Goal: Task Accomplishment & Management: Use online tool/utility

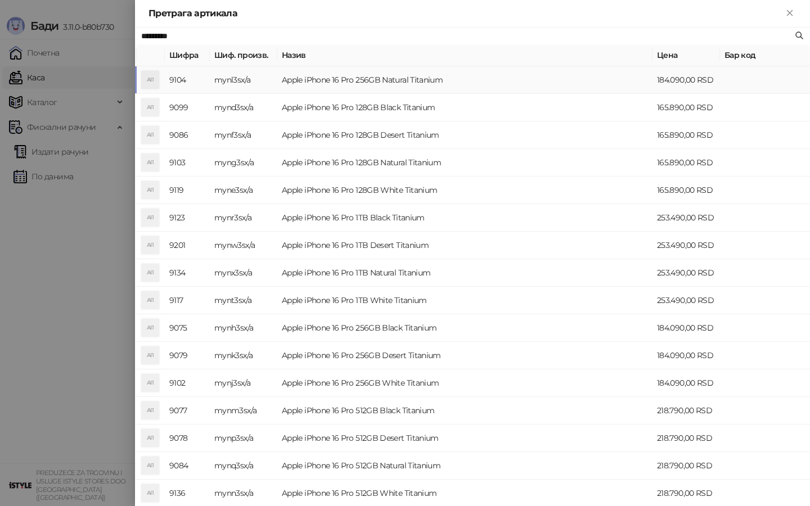
type input "*********"
click at [315, 75] on td "Apple iPhone 16 Pro 256GB Natural Titanium" at bounding box center [464, 80] width 375 height 28
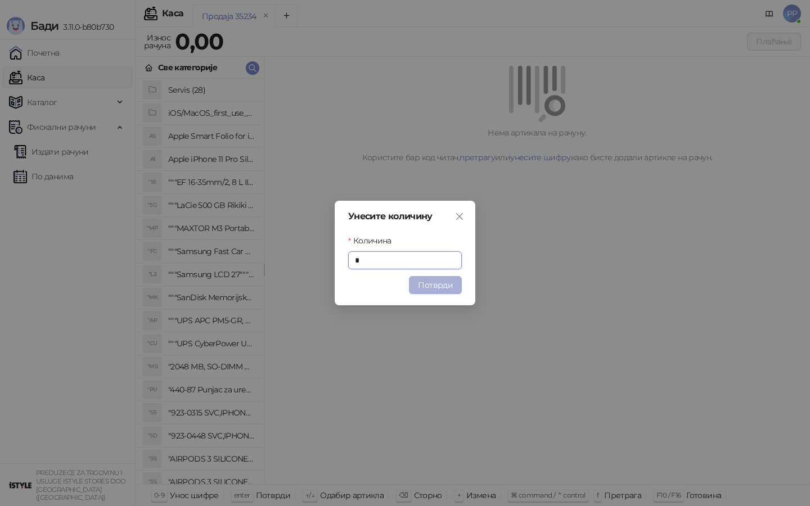
click at [431, 285] on button "Потврди" at bounding box center [435, 285] width 53 height 18
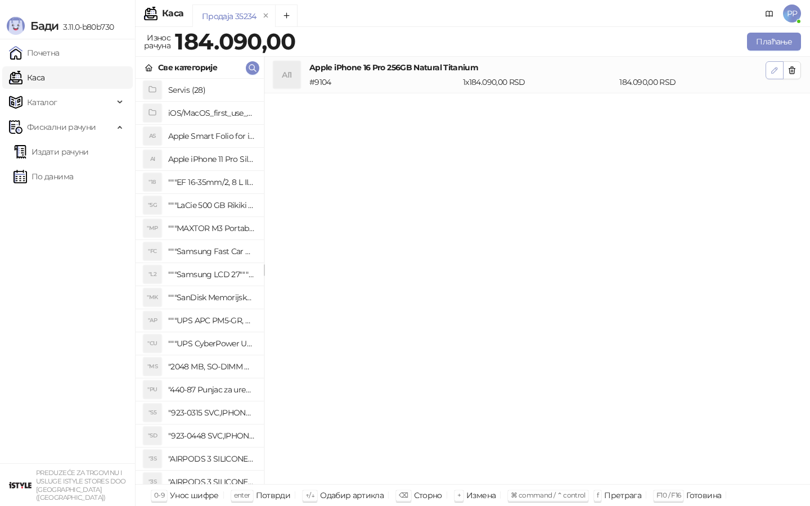
click at [778, 73] on icon "button" at bounding box center [774, 70] width 9 height 9
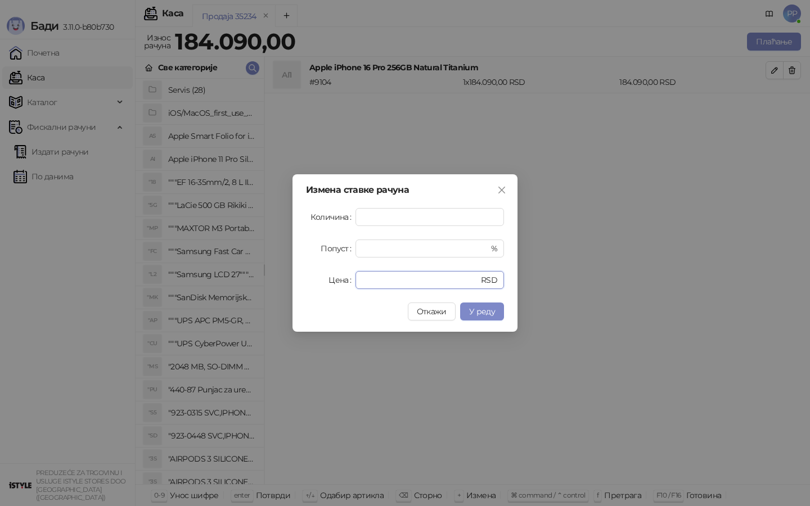
drag, startPoint x: 401, startPoint y: 285, endPoint x: 157, endPoint y: 262, distance: 244.7
click at [167, 270] on div "Измена ставке рачуна Количина * Попуст * % Цена ****** RSD Откажи У реду" at bounding box center [405, 253] width 810 height 506
type input "******"
click at [487, 305] on button "У реду" at bounding box center [482, 312] width 44 height 18
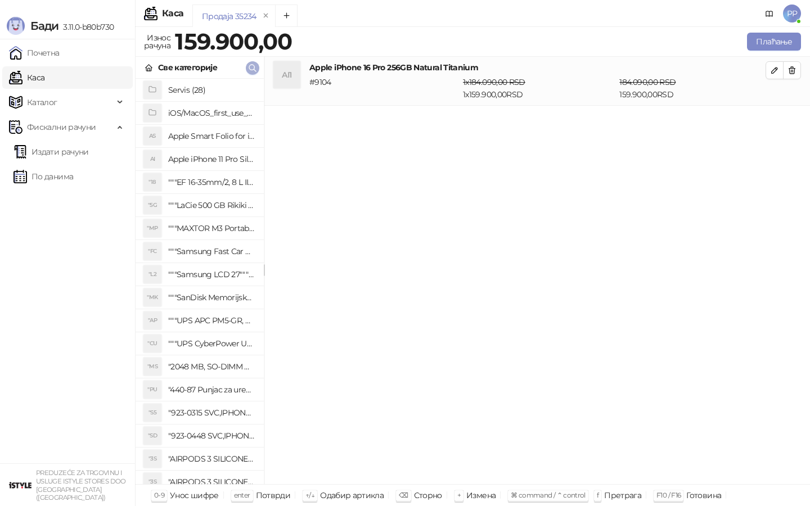
click at [255, 65] on icon "button" at bounding box center [252, 68] width 9 height 9
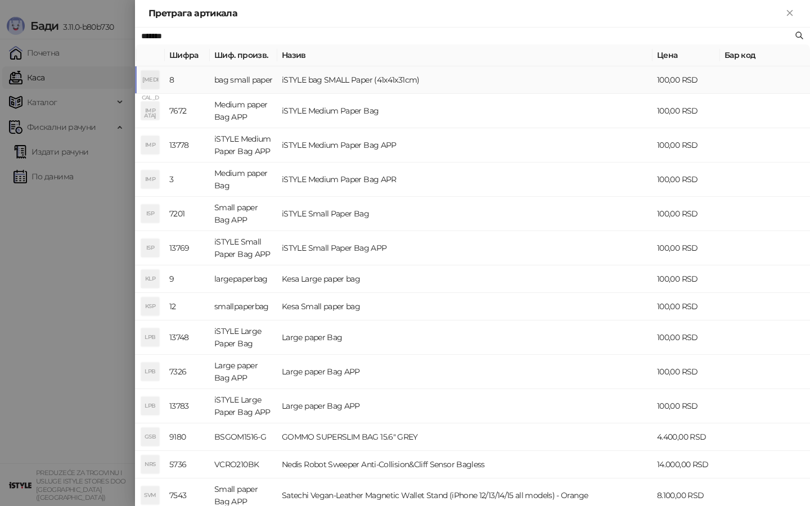
type input "*******"
click at [320, 83] on td "iSTYLE bag SMALL Paper (41x41x31cm)" at bounding box center [464, 80] width 375 height 28
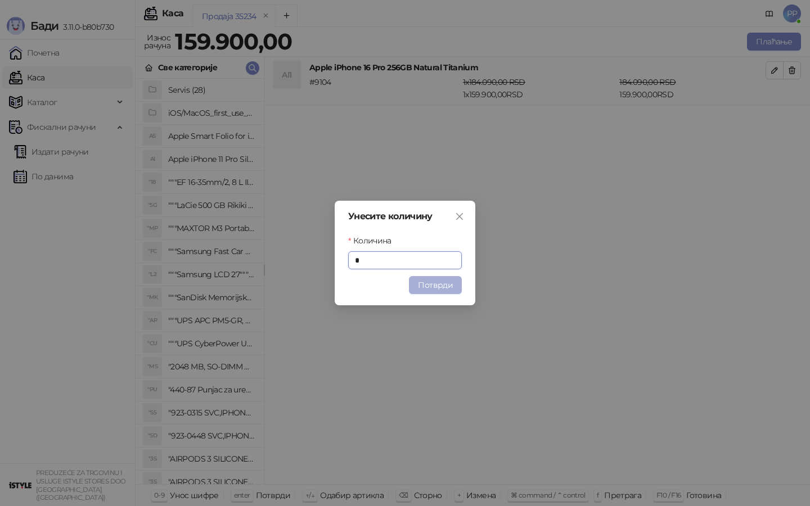
click at [436, 286] on button "Потврди" at bounding box center [435, 285] width 53 height 18
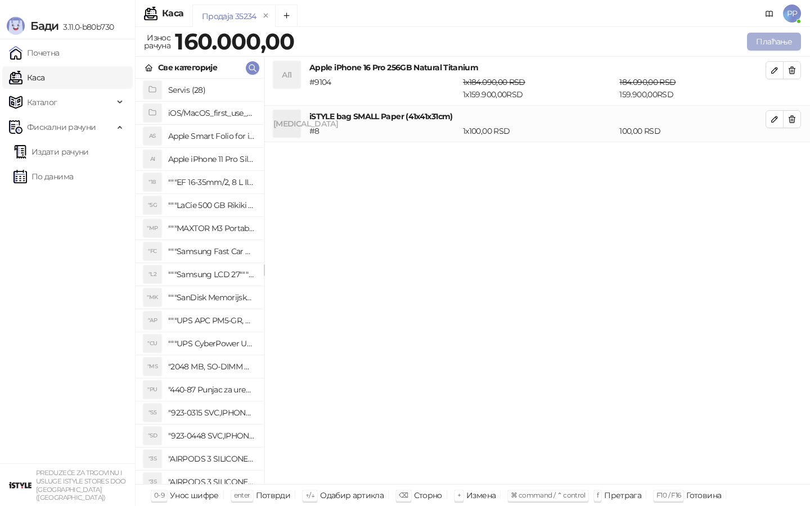
click at [773, 37] on button "Плаћање" at bounding box center [774, 42] width 54 height 18
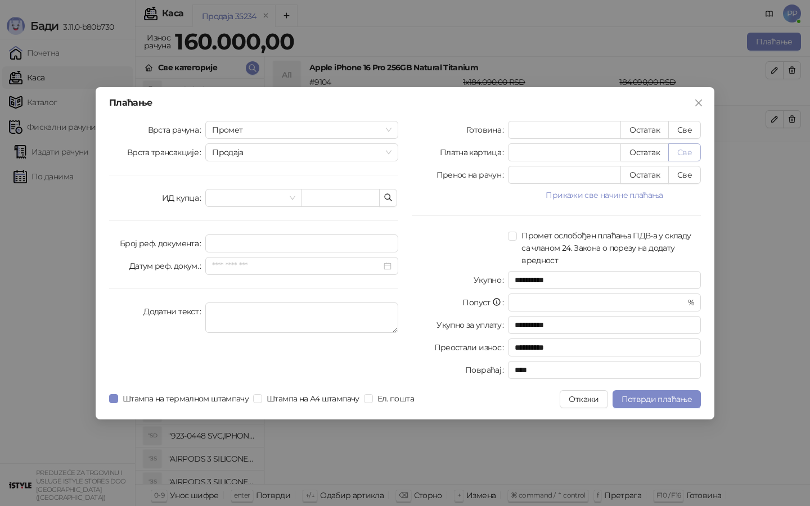
click at [676, 149] on button "Све" at bounding box center [685, 152] width 33 height 18
type input "******"
type input "****"
click at [655, 406] on button "Потврди плаћање" at bounding box center [657, 400] width 88 height 18
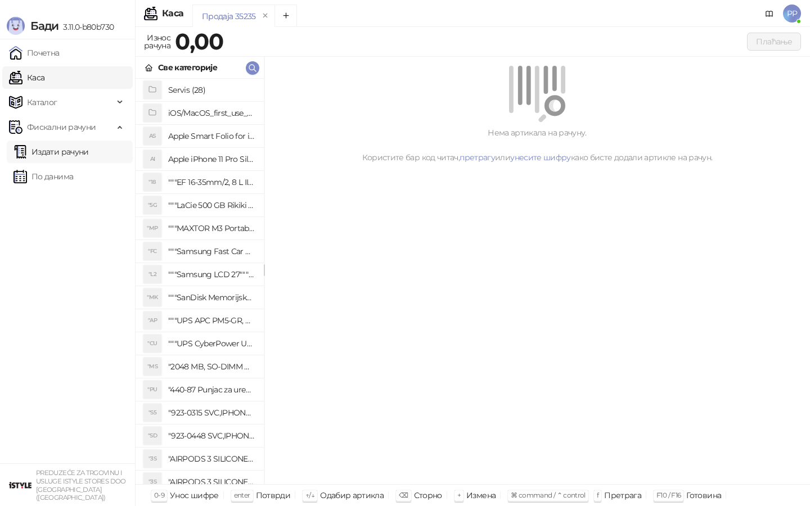
click at [60, 157] on link "Издати рачуни" at bounding box center [51, 152] width 75 height 23
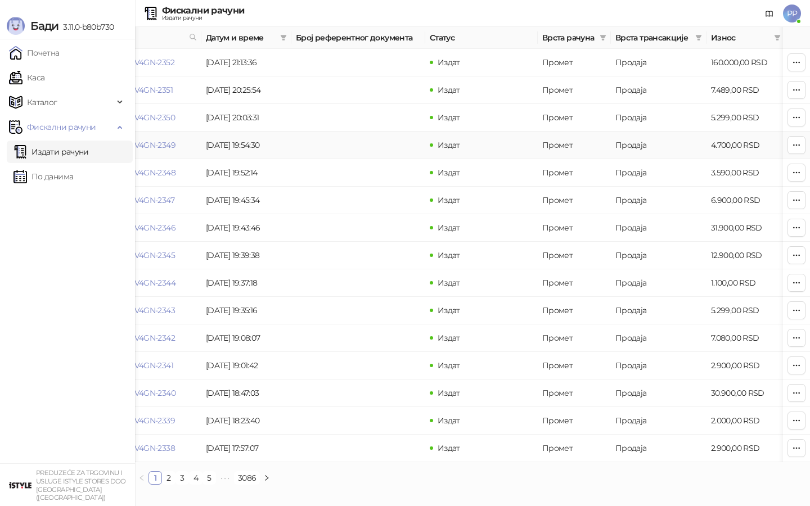
scroll to position [0, 69]
click at [389, 196] on td at bounding box center [357, 201] width 134 height 28
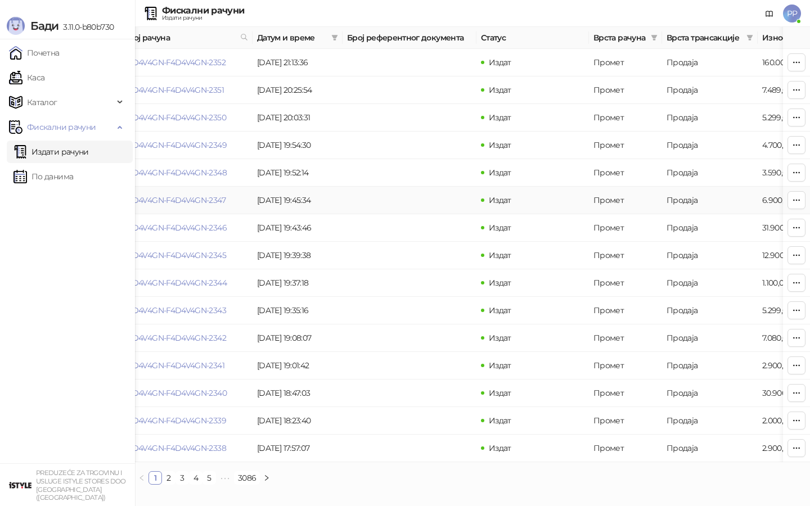
scroll to position [0, 0]
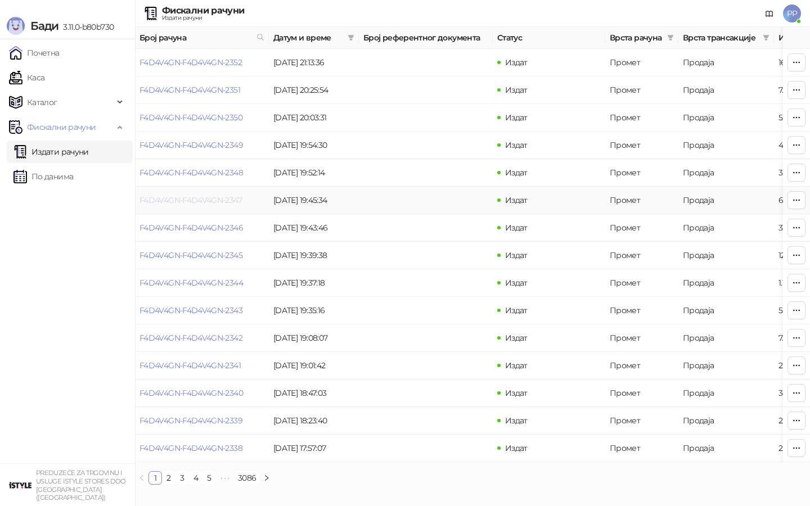
click at [161, 201] on link "F4D4V4GN-F4D4V4GN-2347" at bounding box center [191, 200] width 102 height 10
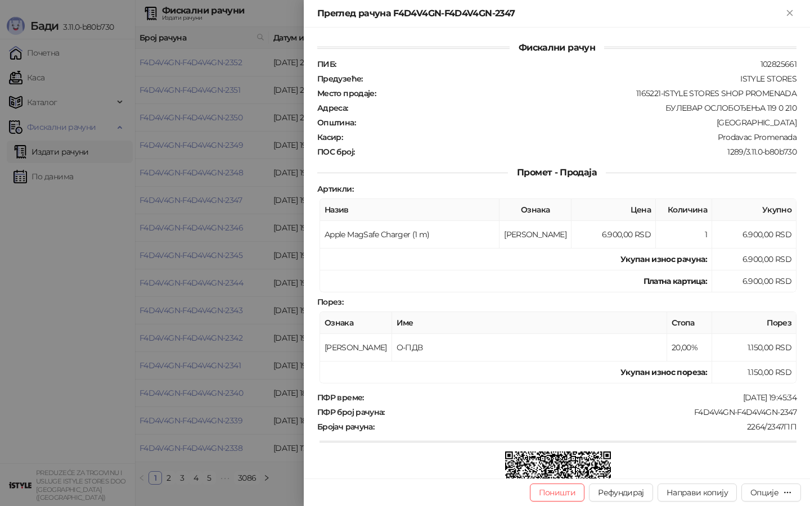
click at [222, 210] on div at bounding box center [405, 253] width 810 height 506
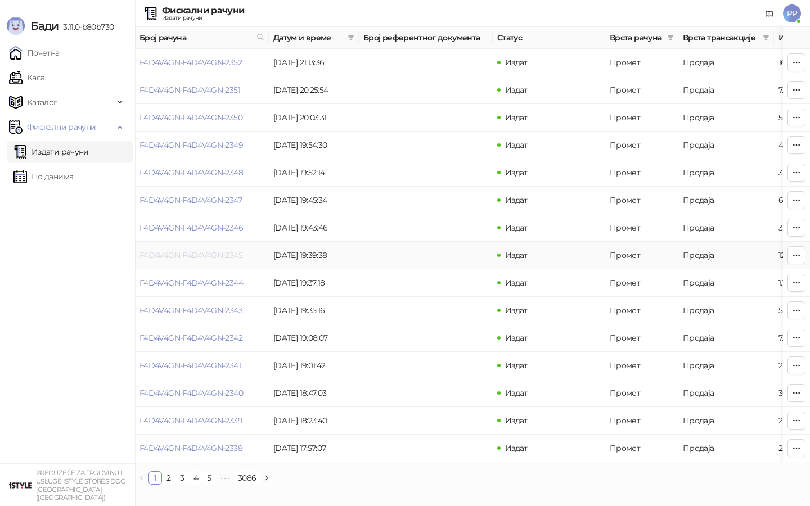
click at [186, 251] on link "F4D4V4GN-F4D4V4GN-2345" at bounding box center [191, 255] width 103 height 10
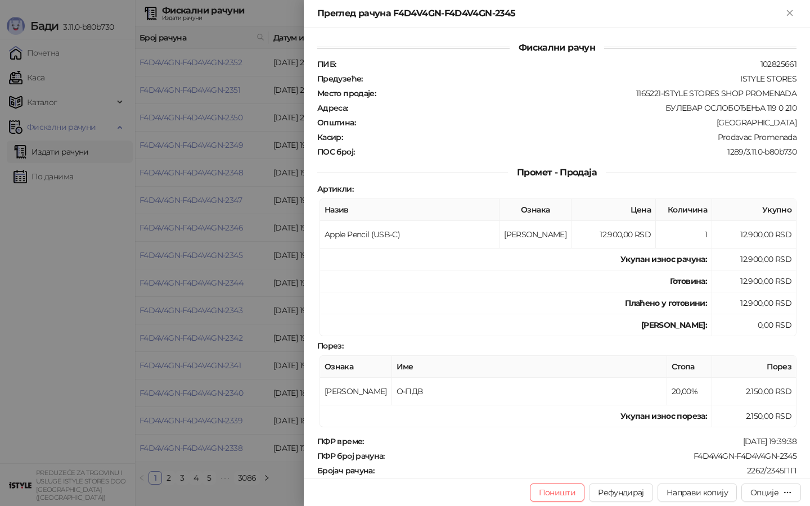
click at [210, 185] on div at bounding box center [405, 253] width 810 height 506
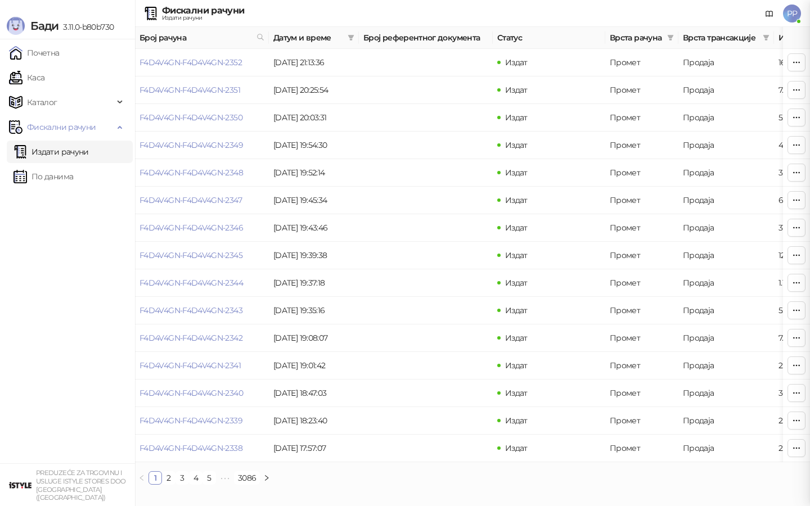
click at [41, 177] on link "По данима" at bounding box center [44, 176] width 60 height 23
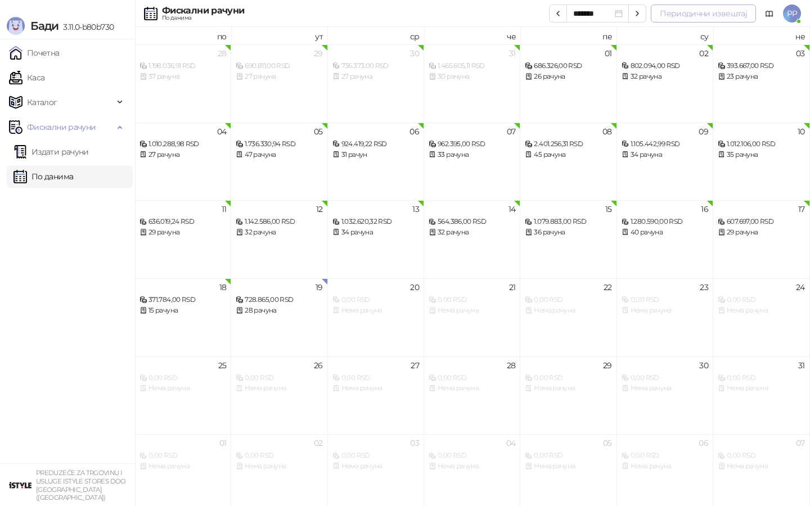
click at [720, 12] on button "Периодични извештај" at bounding box center [703, 14] width 105 height 18
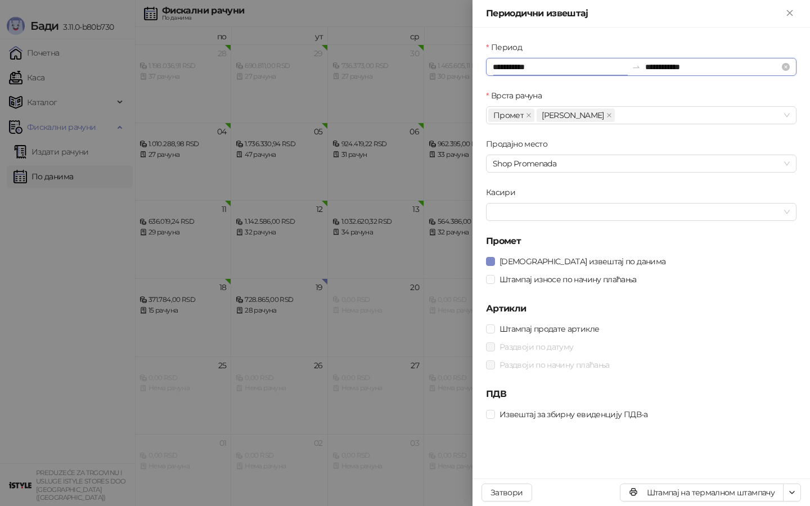
click at [514, 64] on input "**********" at bounding box center [560, 67] width 134 height 12
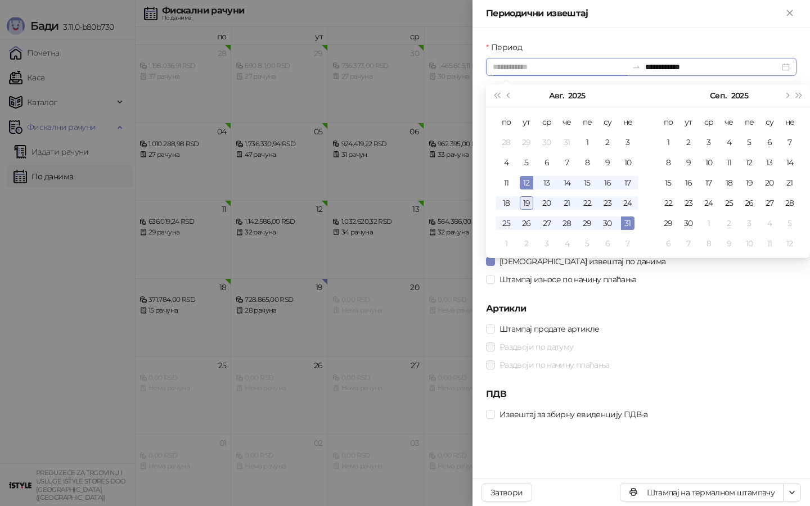
type input "**********"
click at [523, 201] on div "19" at bounding box center [527, 203] width 14 height 14
type input "**********"
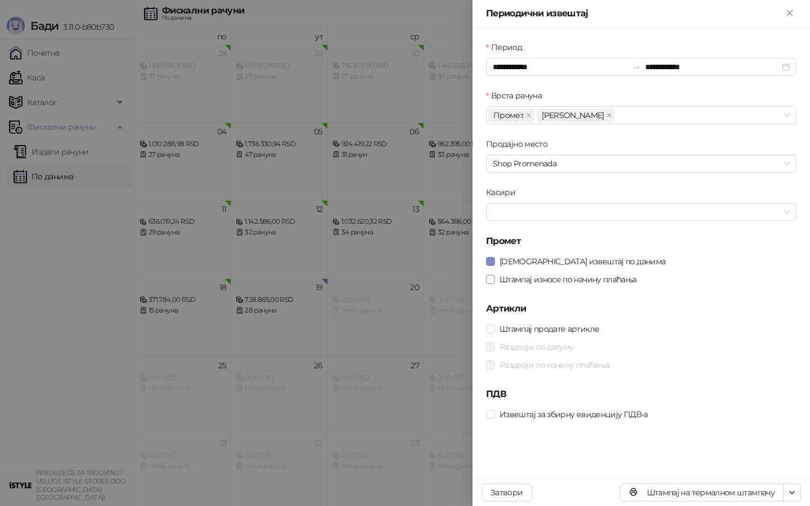
click at [492, 283] on span at bounding box center [490, 279] width 9 height 9
click at [729, 490] on button "Штампај на термалном штампачу" at bounding box center [702, 493] width 164 height 18
click at [796, 491] on icon "button" at bounding box center [792, 492] width 9 height 9
click at [735, 447] on span "Штампај на А4 штампачу" at bounding box center [744, 452] width 97 height 12
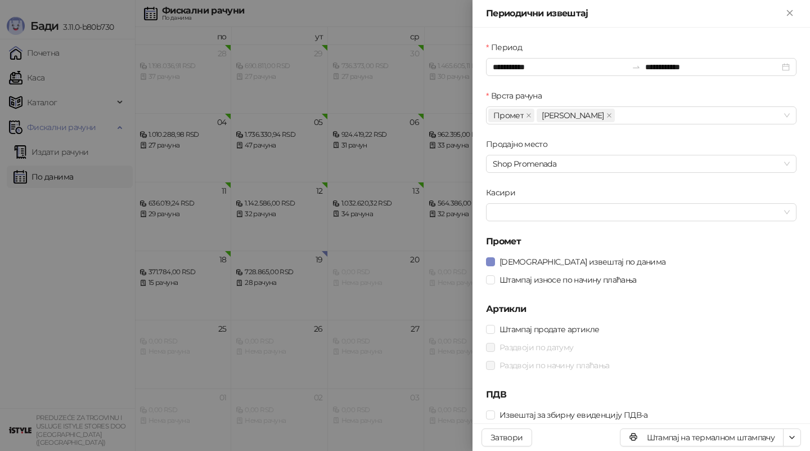
click at [204, 191] on div at bounding box center [405, 225] width 810 height 451
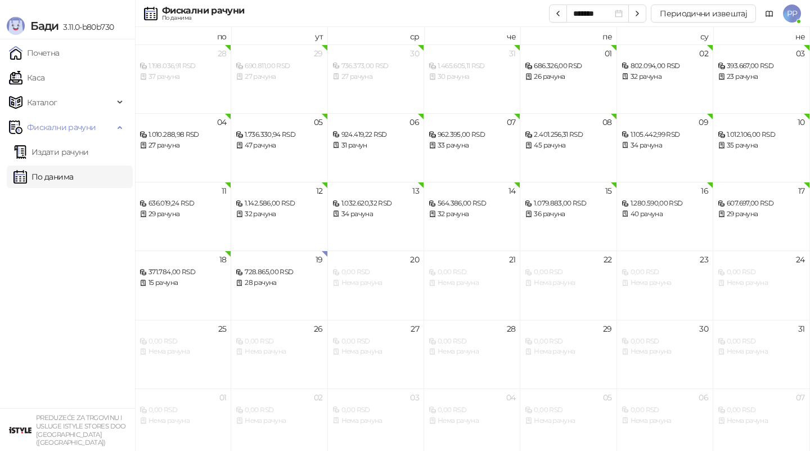
click at [60, 151] on link "Издати рачуни" at bounding box center [51, 152] width 75 height 23
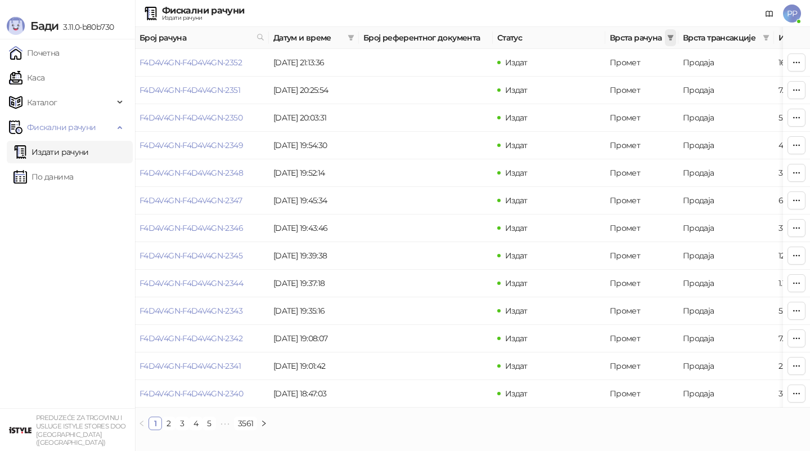
click at [669, 37] on icon "filter" at bounding box center [671, 38] width 6 height 6
click at [722, 41] on span "Врста трансакције" at bounding box center [720, 38] width 75 height 12
click at [771, 35] on span at bounding box center [766, 37] width 11 height 17
click at [680, 101] on span "Рефундација" at bounding box center [705, 105] width 55 height 10
click at [743, 128] on span "У реду" at bounding box center [750, 128] width 26 height 10
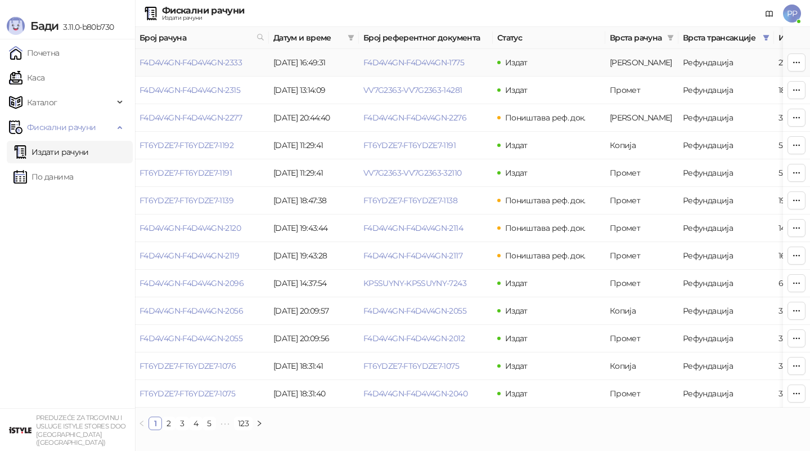
drag, startPoint x: 357, startPoint y: 60, endPoint x: 472, endPoint y: 68, distance: 115.6
click at [472, 68] on tr "F4D4V4GN-F4D4V4GN-2333 [DATE] 16:49:31 F4D4V4GN-F4D4V4GN-1775 Издат Аванс Рефун…" at bounding box center [641, 63] width 1013 height 28
copy tr "F4D4V4GN-F4D4V4GN-1775"
click at [406, 58] on link "F4D4V4GN-F4D4V4GN-1775" at bounding box center [414, 62] width 101 height 10
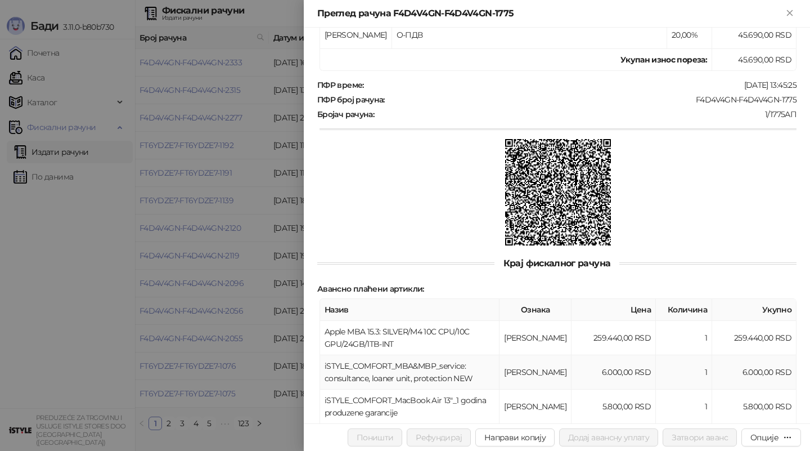
scroll to position [327, 0]
